Goal: Information Seeking & Learning: Learn about a topic

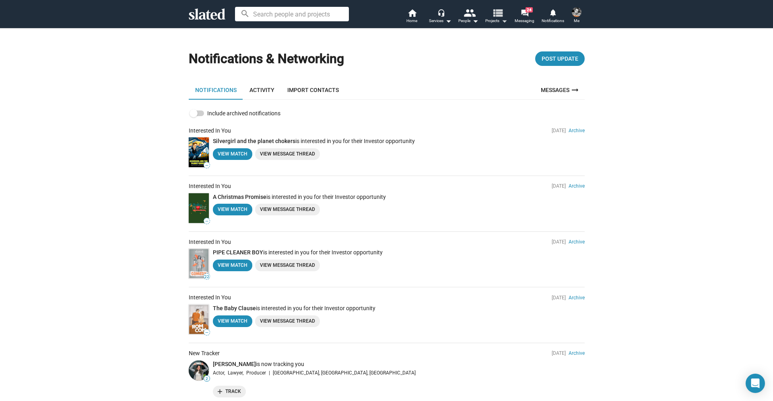
click at [488, 19] on span "Projects arrow_drop_down" at bounding box center [496, 21] width 22 height 10
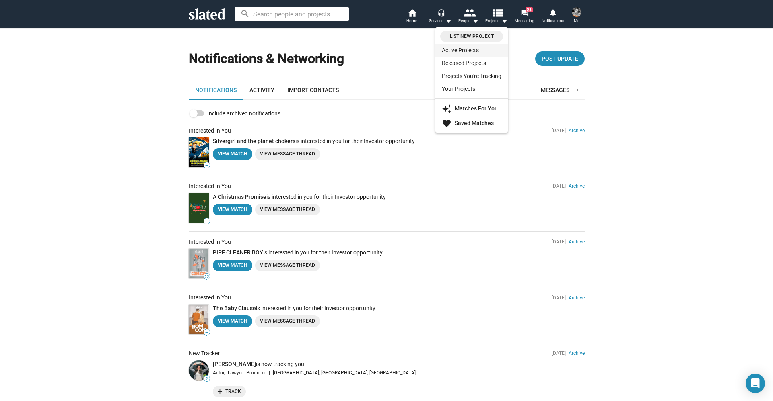
click at [459, 50] on link "Active Projects" at bounding box center [471, 50] width 72 height 13
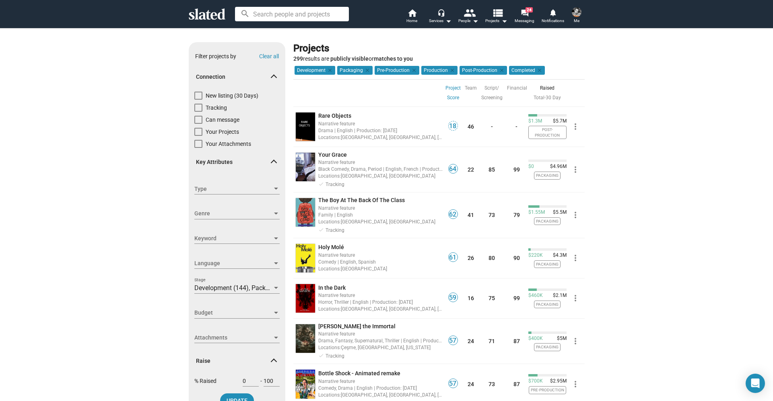
click at [578, 14] on img at bounding box center [577, 12] width 10 height 10
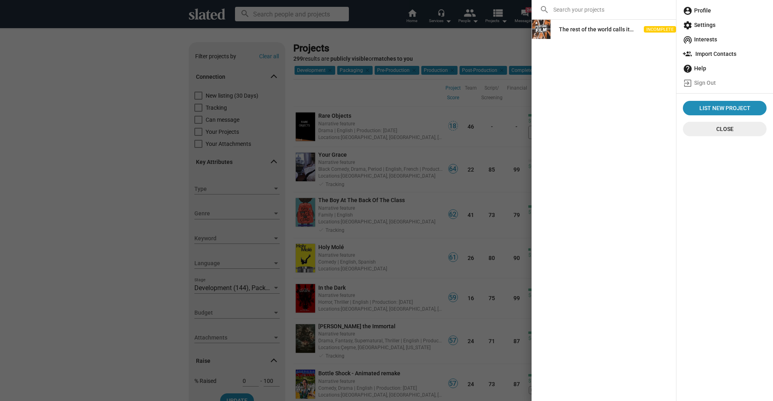
click at [700, 12] on span "account_circle Profile" at bounding box center [725, 10] width 84 height 14
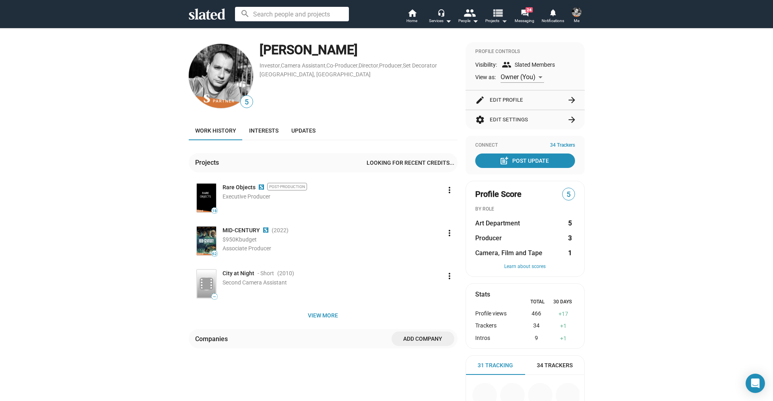
click at [495, 13] on mat-icon "view_list" at bounding box center [497, 13] width 12 height 12
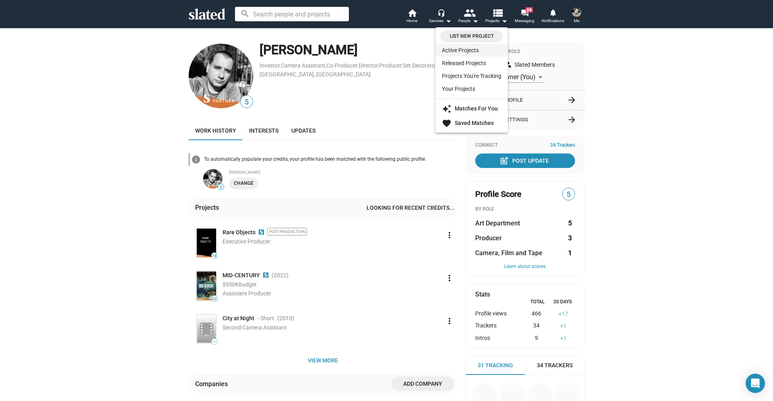
click at [465, 49] on link "Active Projects" at bounding box center [471, 50] width 72 height 13
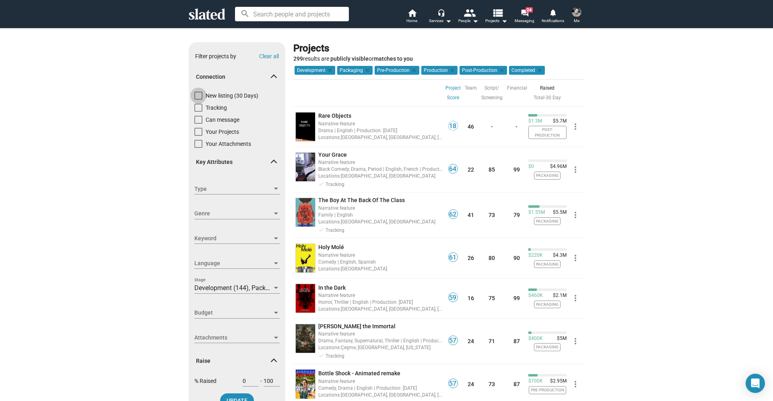
click at [197, 96] on span at bounding box center [198, 96] width 8 height 8
click at [198, 100] on input "New listing (30 Days)" at bounding box center [198, 100] width 0 height 0
checkbox input "true"
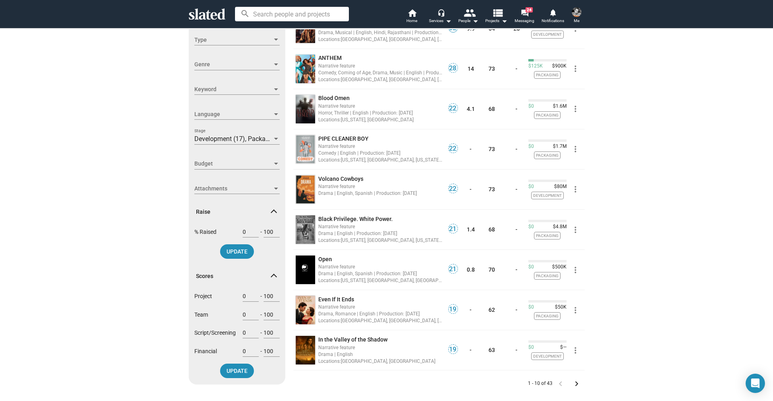
scroll to position [165, 0]
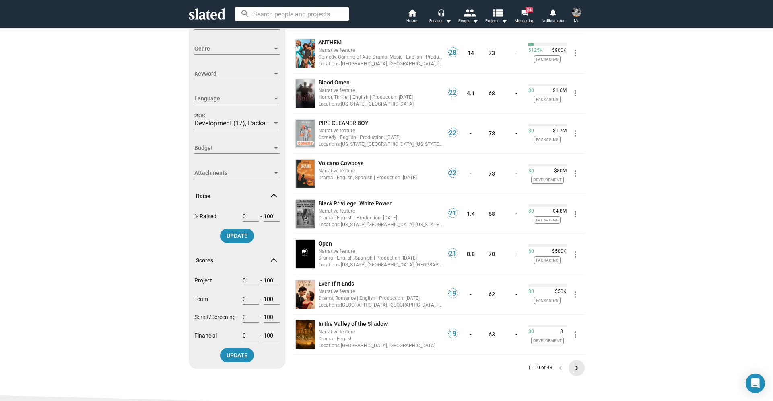
click at [576, 369] on mat-icon "keyboard_arrow_right" at bounding box center [577, 369] width 10 height 10
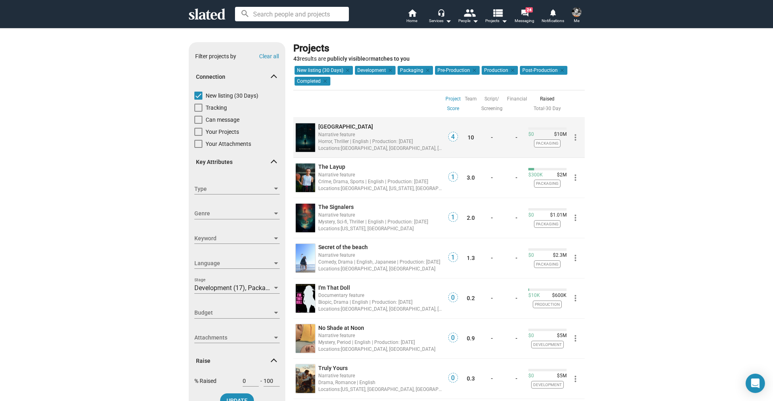
click at [338, 140] on div "Horror, Thriller | English | Production: [DATE]" at bounding box center [380, 142] width 124 height 8
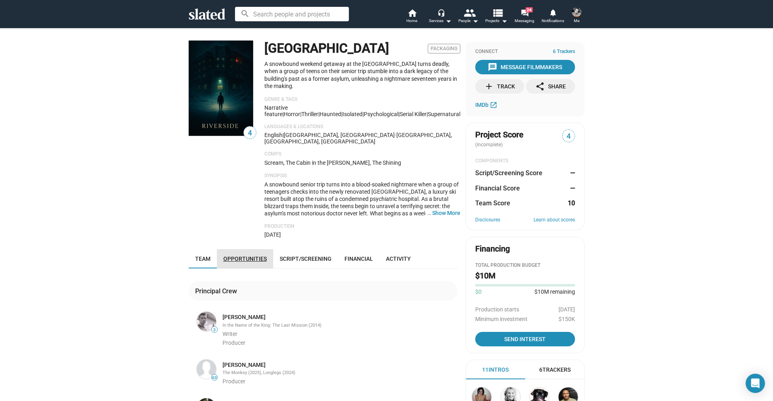
click at [255, 256] on span "Opportunities" at bounding box center [244, 259] width 43 height 6
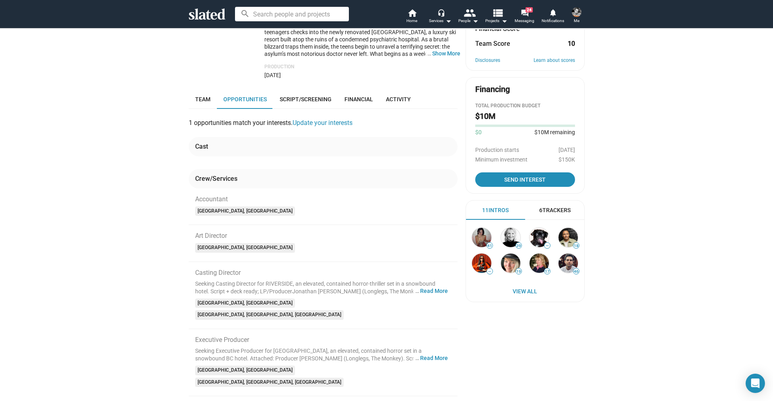
scroll to position [169, 0]
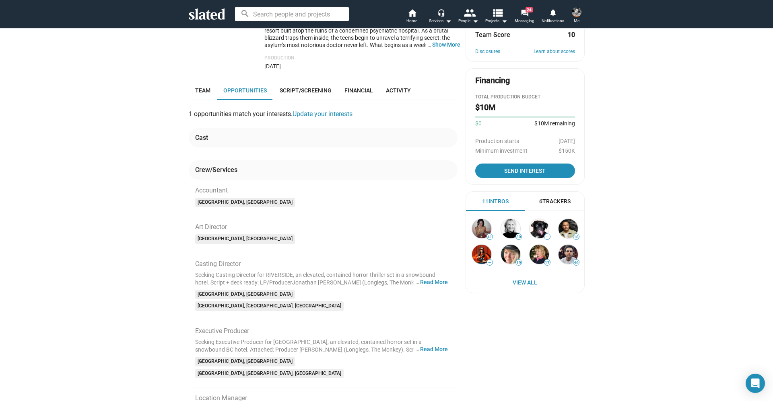
click at [436, 346] on button "… Read More" at bounding box center [434, 350] width 28 height 8
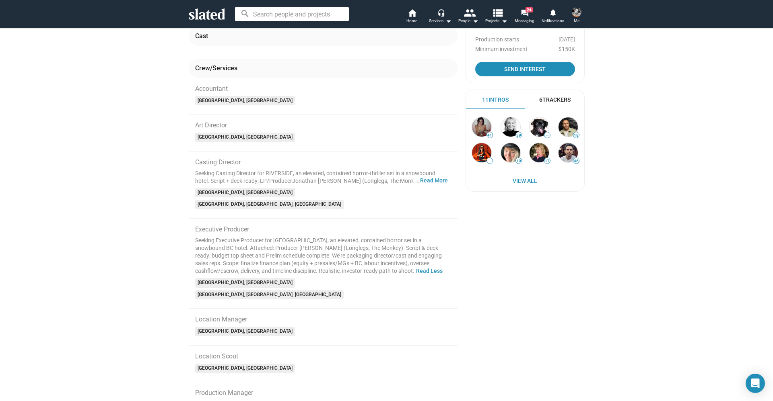
scroll to position [0, 0]
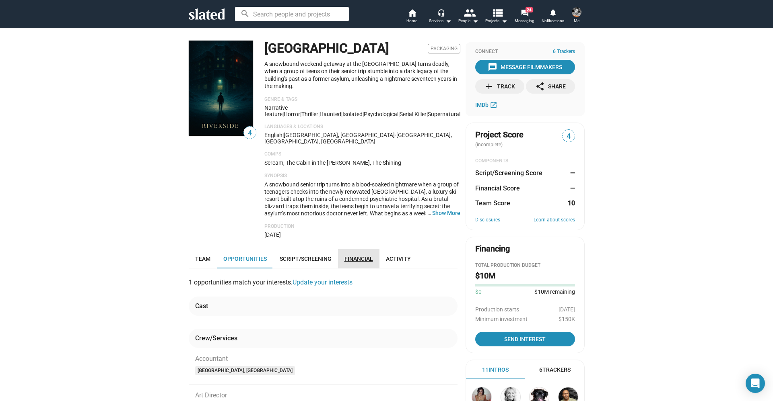
click at [362, 249] on link "Financial" at bounding box center [358, 258] width 41 height 19
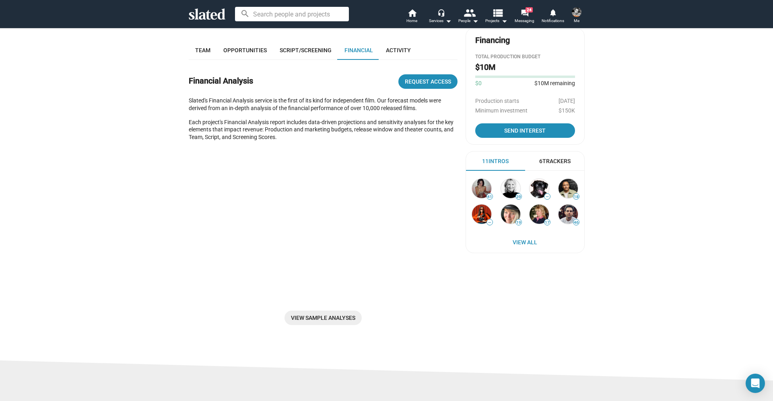
scroll to position [210, 0]
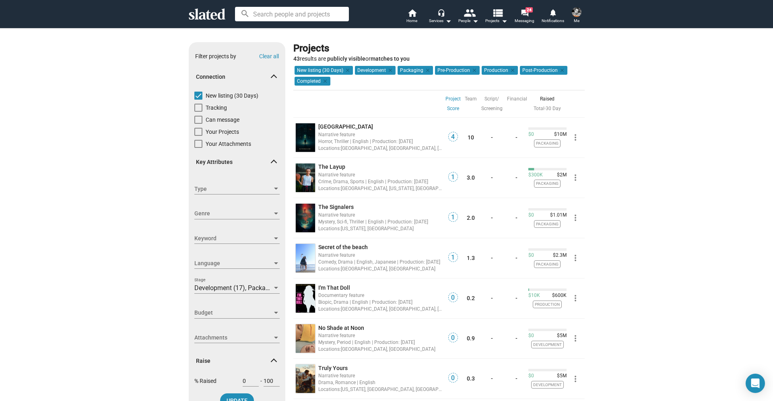
scroll to position [224, 0]
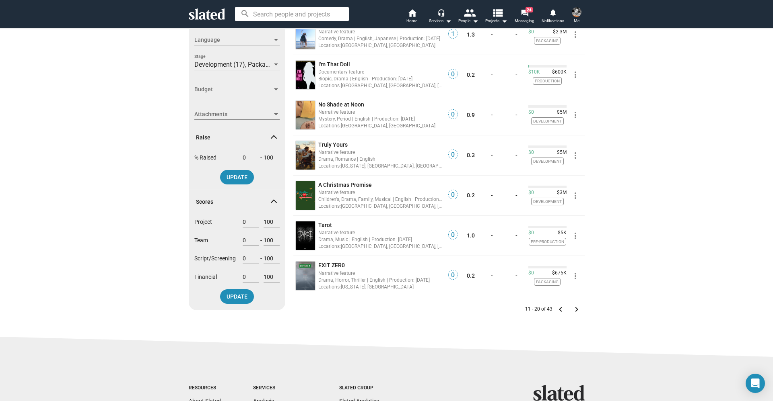
click at [556, 309] on mat-icon "keyboard_arrow_left" at bounding box center [561, 310] width 10 height 10
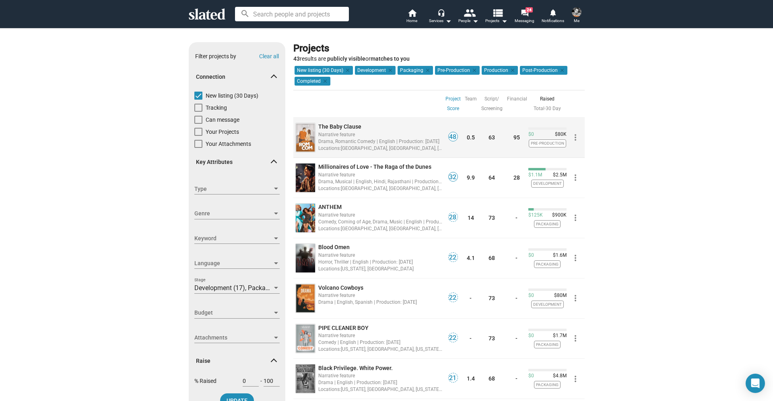
click at [322, 150] on span "Locations:" at bounding box center [329, 149] width 23 height 6
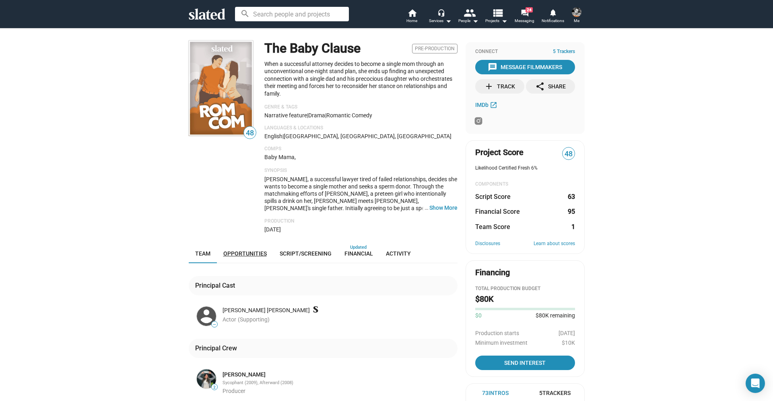
click at [245, 252] on span "Opportunities" at bounding box center [244, 254] width 43 height 6
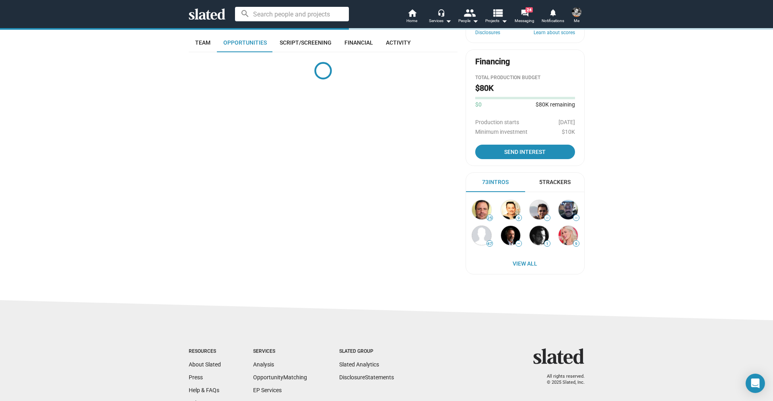
scroll to position [211, 0]
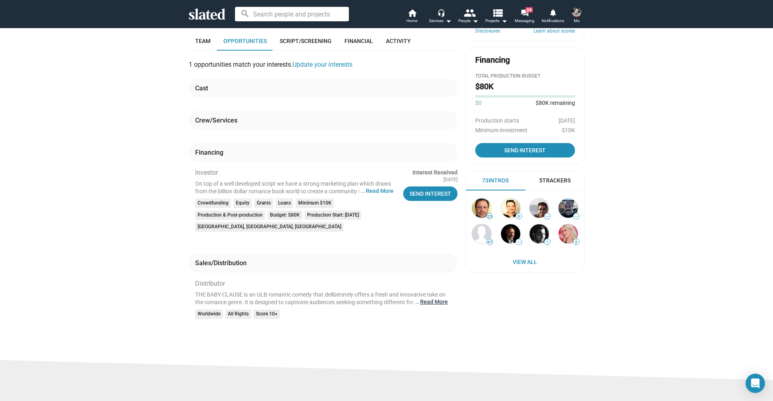
click at [424, 299] on button "… Read More" at bounding box center [434, 303] width 28 height 8
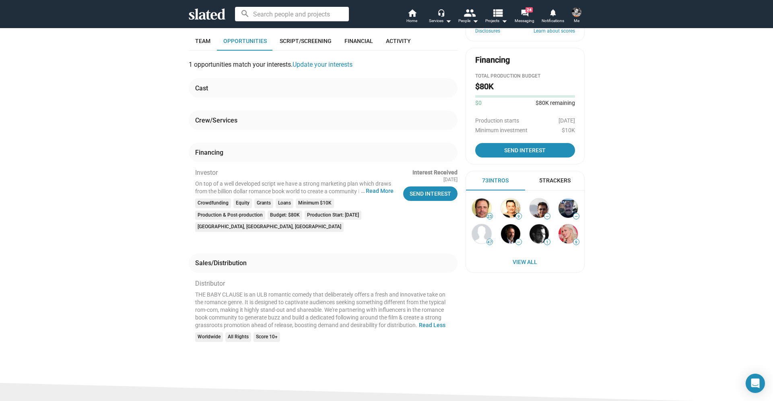
scroll to position [0, 0]
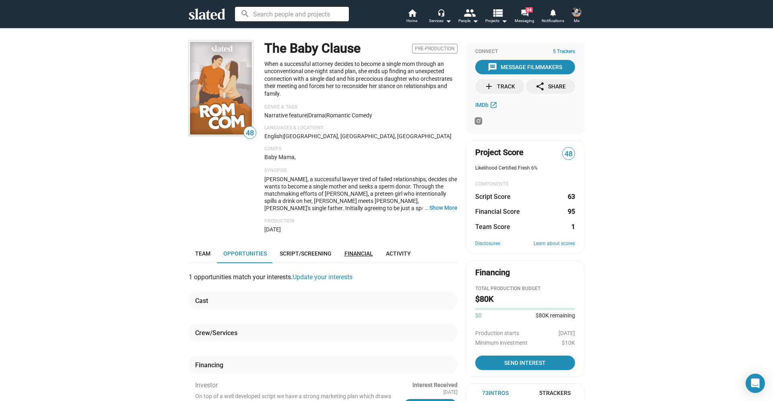
click at [363, 251] on span "Financial" at bounding box center [358, 254] width 29 height 6
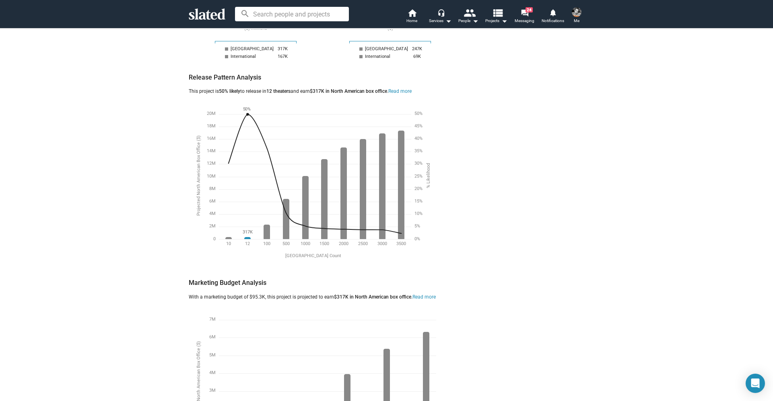
scroll to position [202, 0]
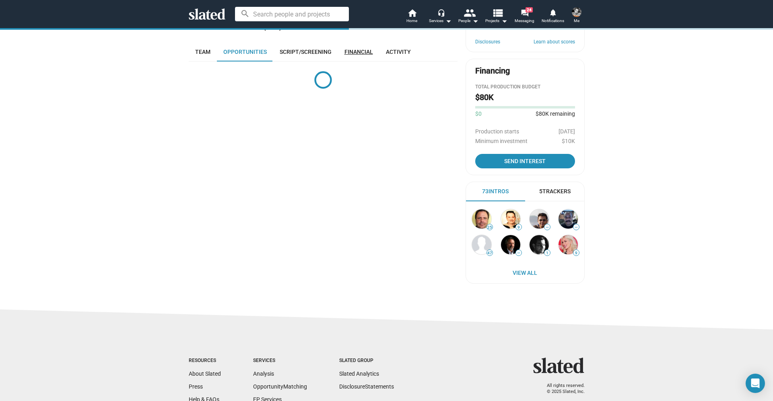
scroll to position [211, 0]
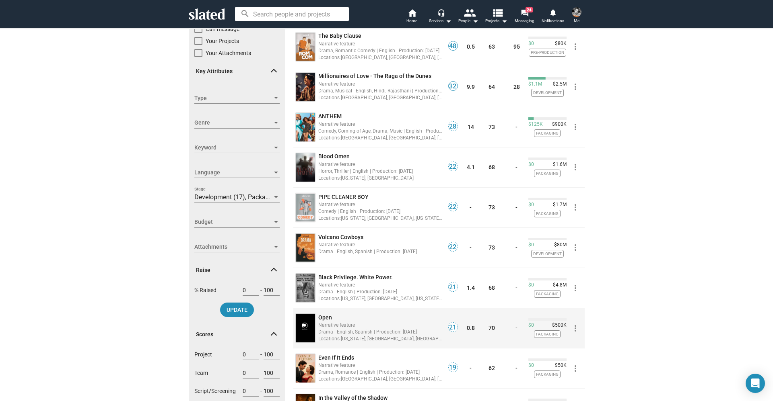
scroll to position [169, 0]
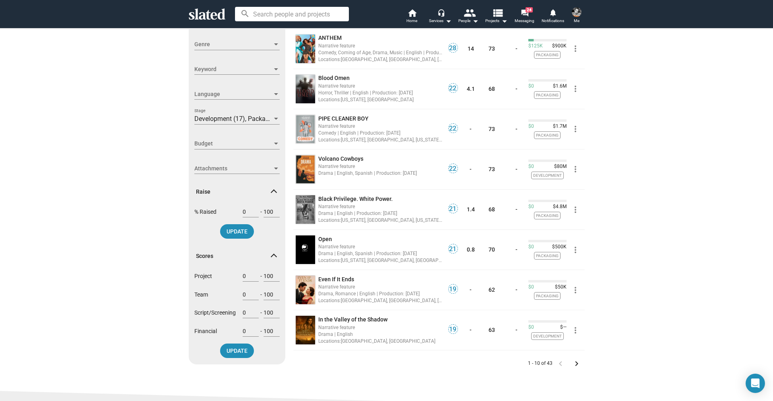
click at [572, 364] on mat-icon "keyboard_arrow_right" at bounding box center [577, 364] width 10 height 10
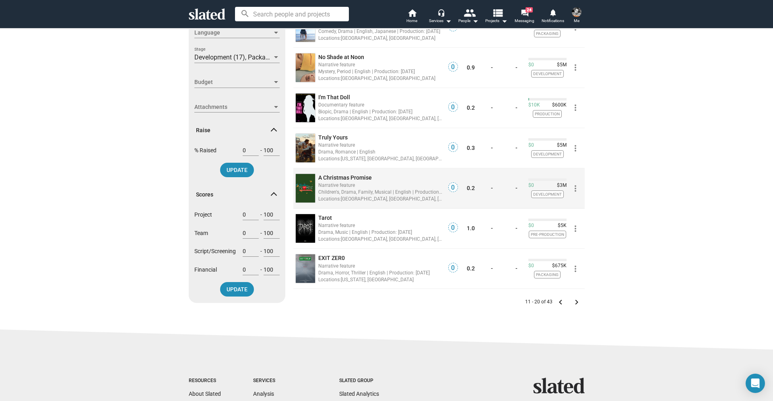
scroll to position [309, 0]
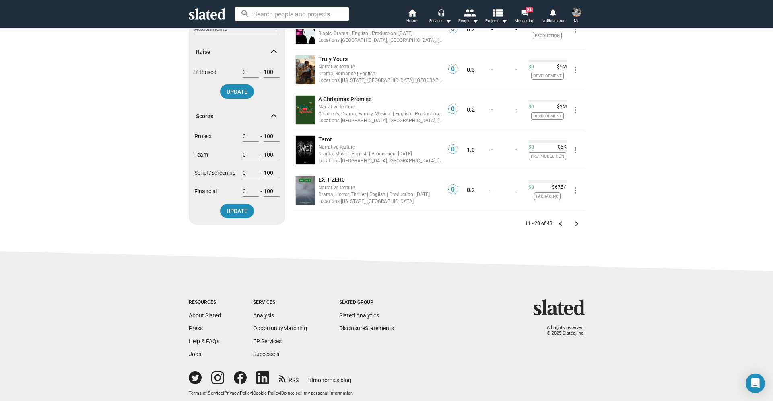
click at [572, 223] on mat-icon "keyboard_arrow_right" at bounding box center [577, 224] width 10 height 10
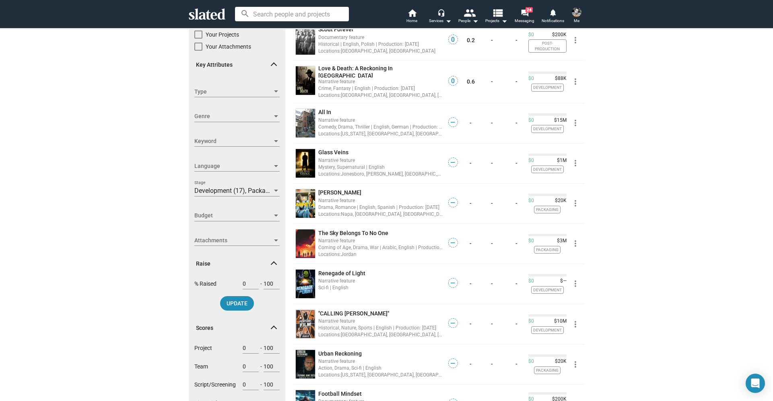
scroll to position [166, 0]
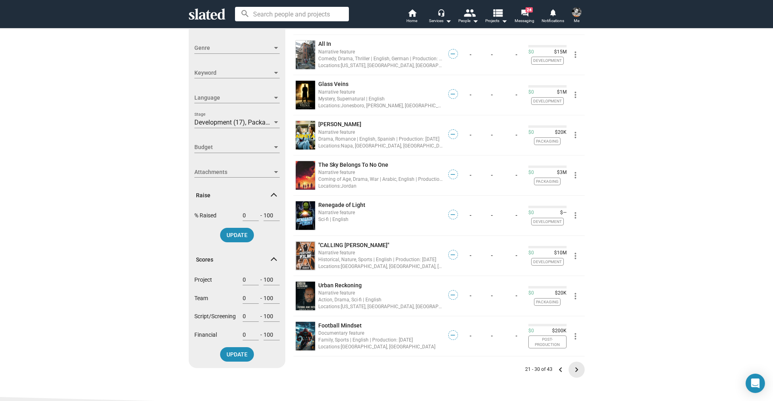
click at [574, 366] on mat-icon "keyboard_arrow_right" at bounding box center [577, 370] width 10 height 10
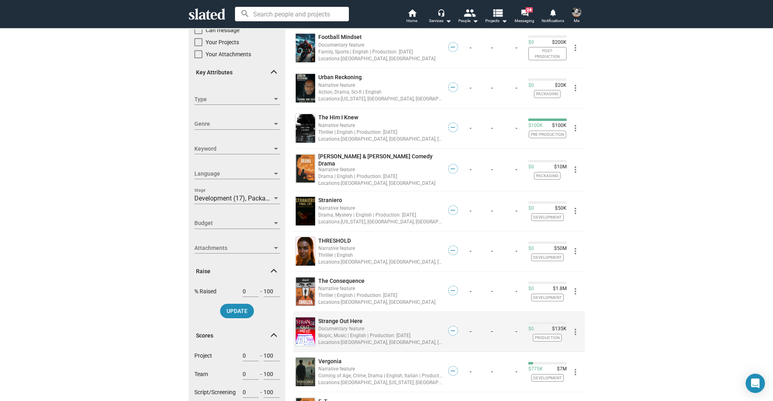
scroll to position [156, 0]
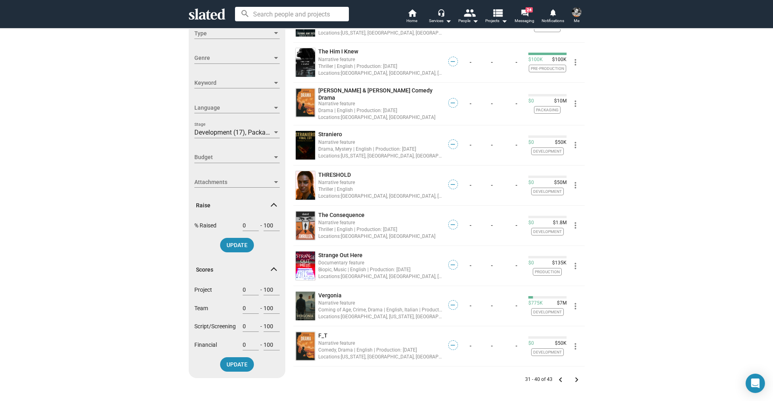
click at [576, 378] on mat-icon "keyboard_arrow_right" at bounding box center [577, 380] width 10 height 10
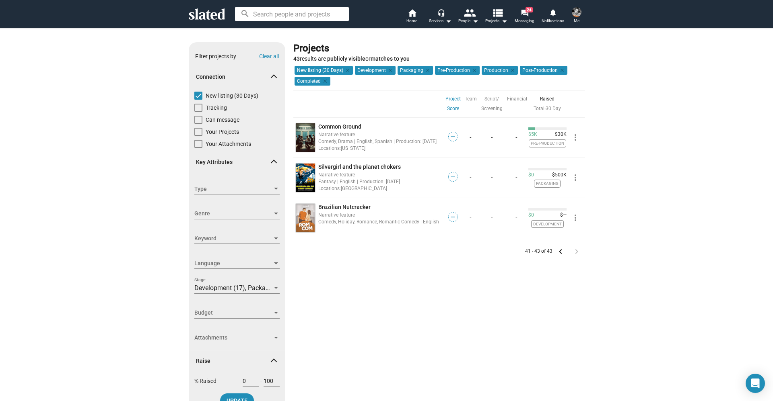
click at [194, 93] on span at bounding box center [198, 96] width 8 height 8
click at [198, 100] on input "New listing (30 Days)" at bounding box center [198, 100] width 0 height 0
checkbox input "false"
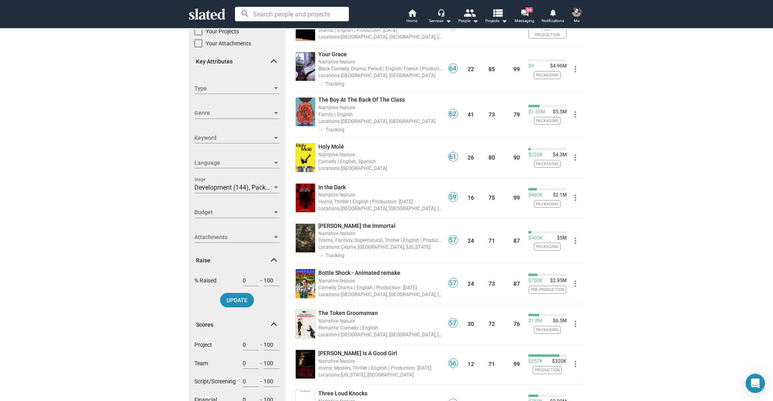
scroll to position [87, 0]
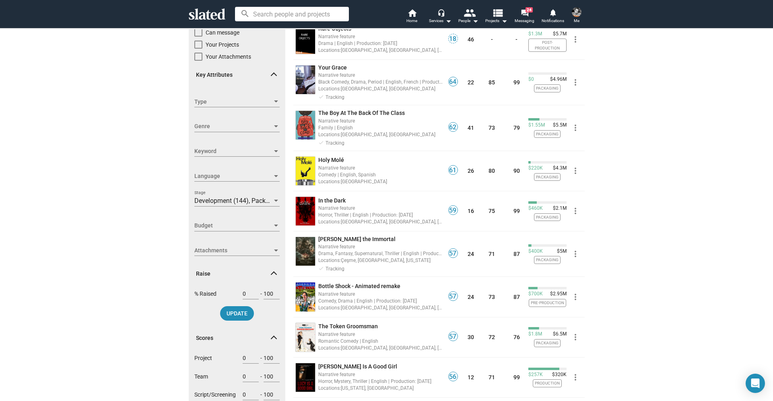
click at [276, 230] on div "Budget Budget" at bounding box center [236, 225] width 85 height 11
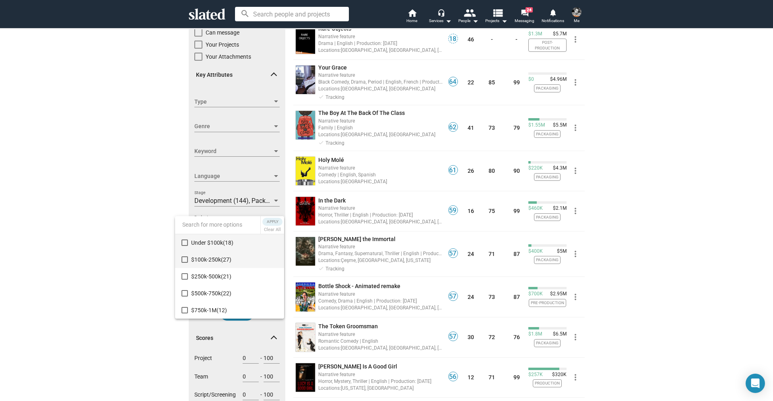
click at [180, 264] on mat-option "$100k-250k (27)" at bounding box center [229, 259] width 109 height 17
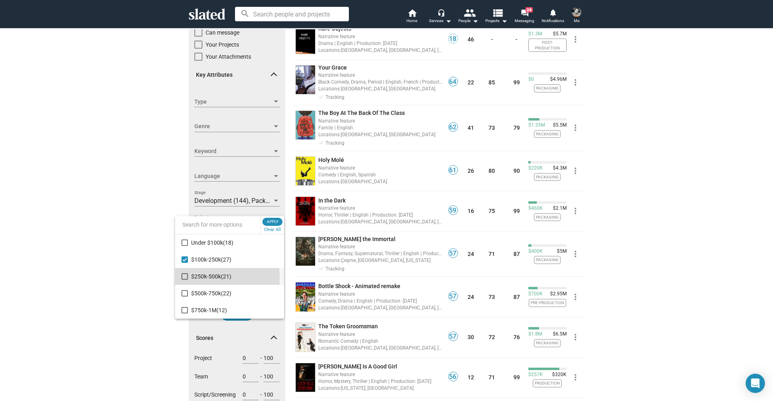
click at [182, 280] on mat-pseudo-checkbox at bounding box center [184, 277] width 6 height 6
click at [185, 296] on mat-pseudo-checkbox at bounding box center [184, 293] width 6 height 6
click at [264, 221] on button "Apply" at bounding box center [272, 222] width 20 height 8
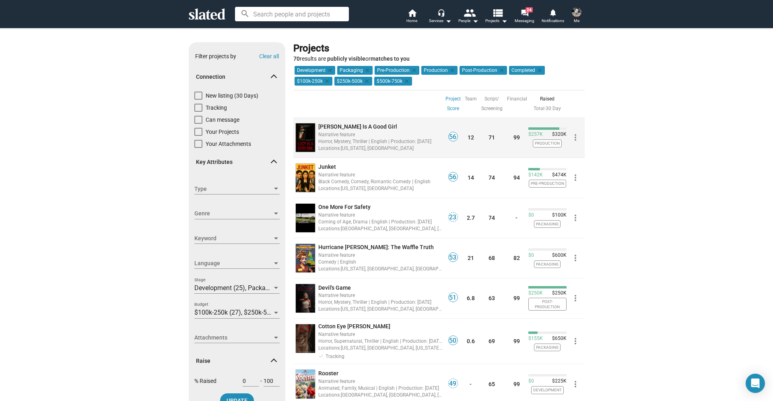
click at [374, 138] on div "Horror, Mystery, Thriller | English | Production: [DATE]" at bounding box center [380, 142] width 124 height 8
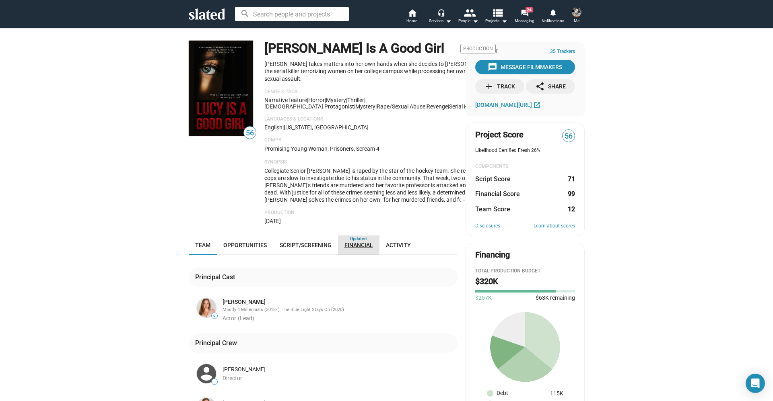
click at [344, 242] on span "Financial" at bounding box center [358, 245] width 29 height 6
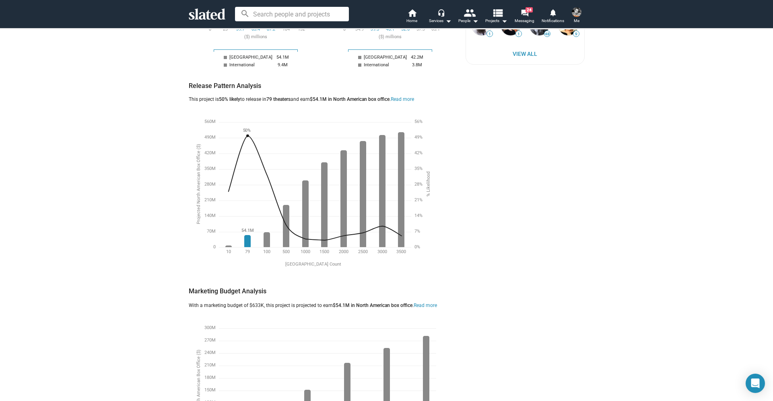
scroll to position [2, 0]
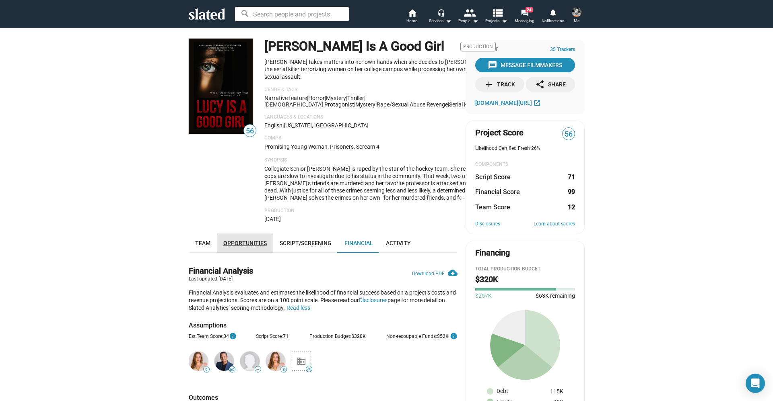
click at [245, 240] on span "Opportunities" at bounding box center [244, 243] width 43 height 6
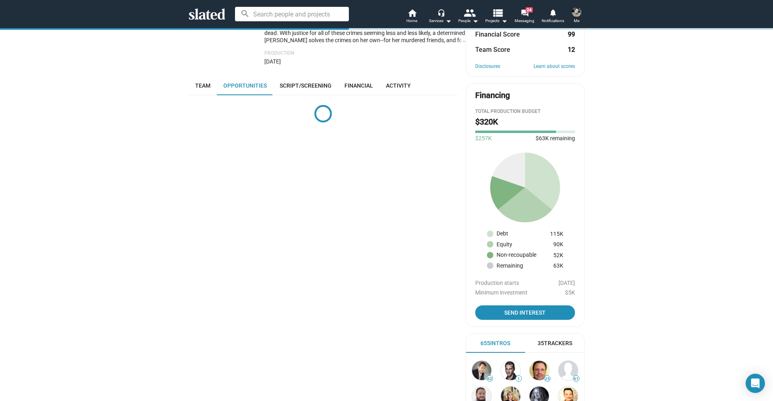
scroll to position [203, 0]
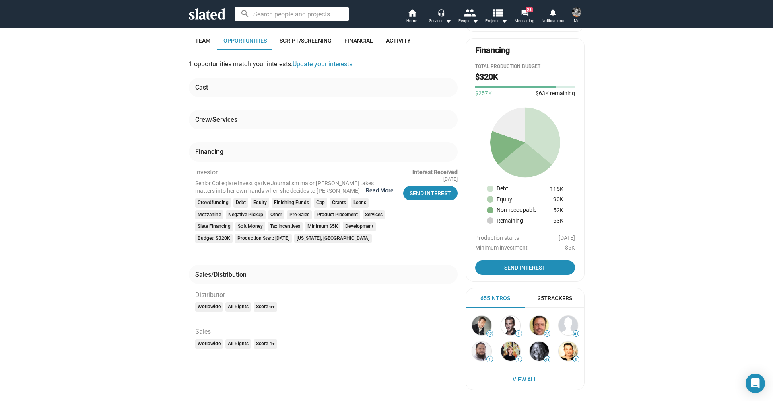
click at [378, 188] on button "… Read More" at bounding box center [380, 191] width 28 height 8
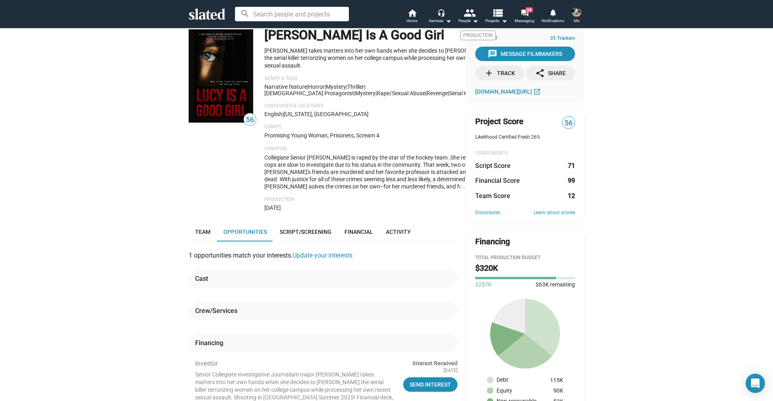
scroll to position [144, 0]
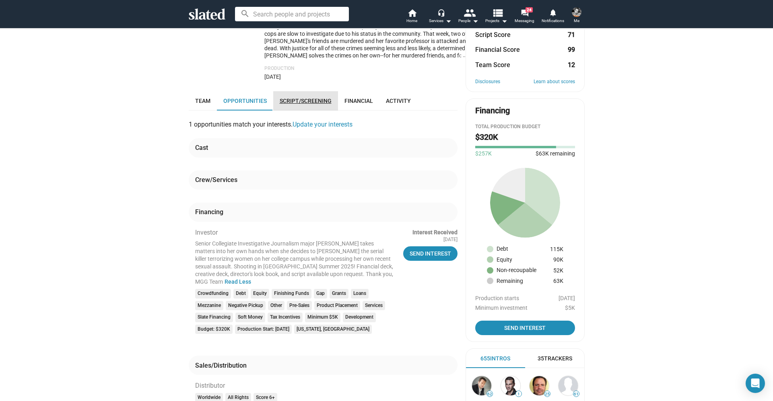
click at [317, 101] on link "Script/Screening" at bounding box center [305, 100] width 65 height 19
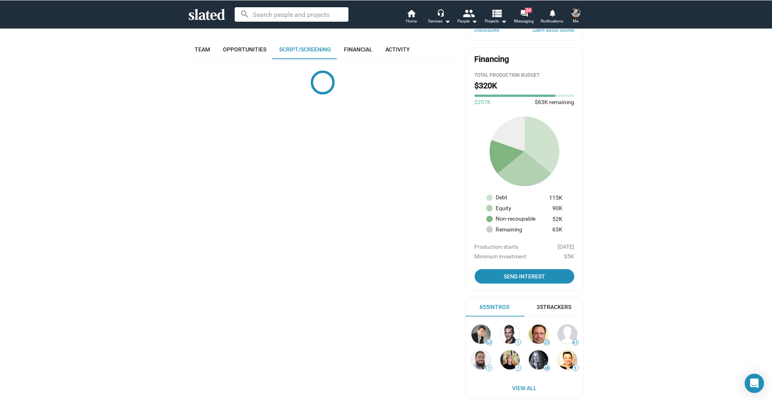
scroll to position [203, 0]
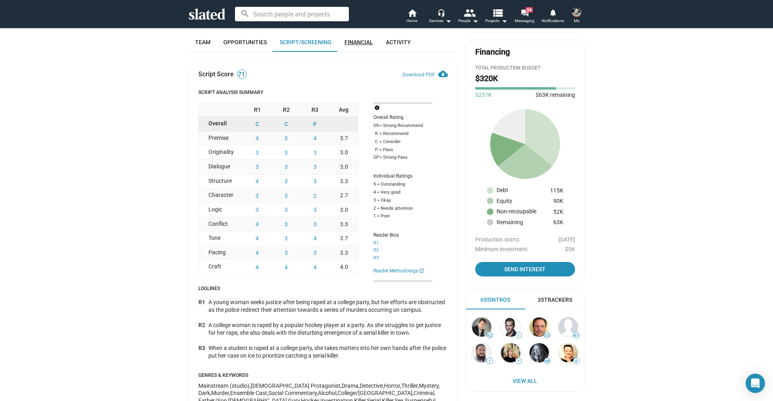
click at [360, 39] on span "Financial" at bounding box center [358, 42] width 29 height 6
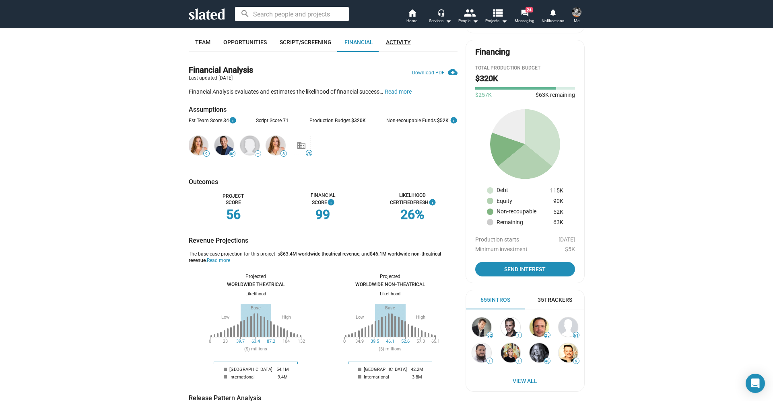
click at [401, 39] on span "Activity" at bounding box center [398, 42] width 25 height 6
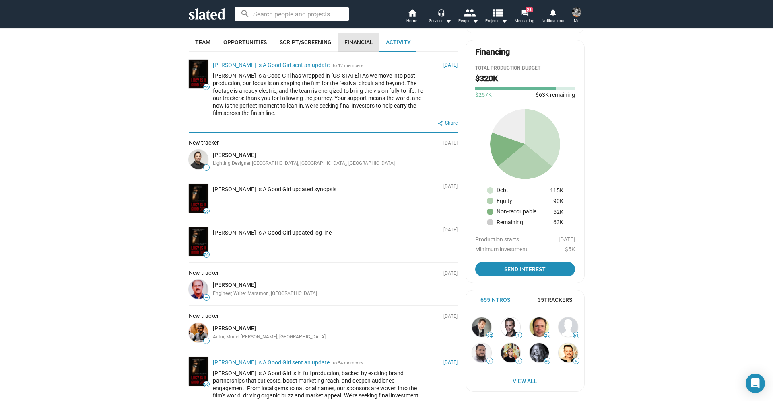
click at [365, 40] on span "Financial" at bounding box center [358, 42] width 29 height 6
